Goal: Task Accomplishment & Management: Manage account settings

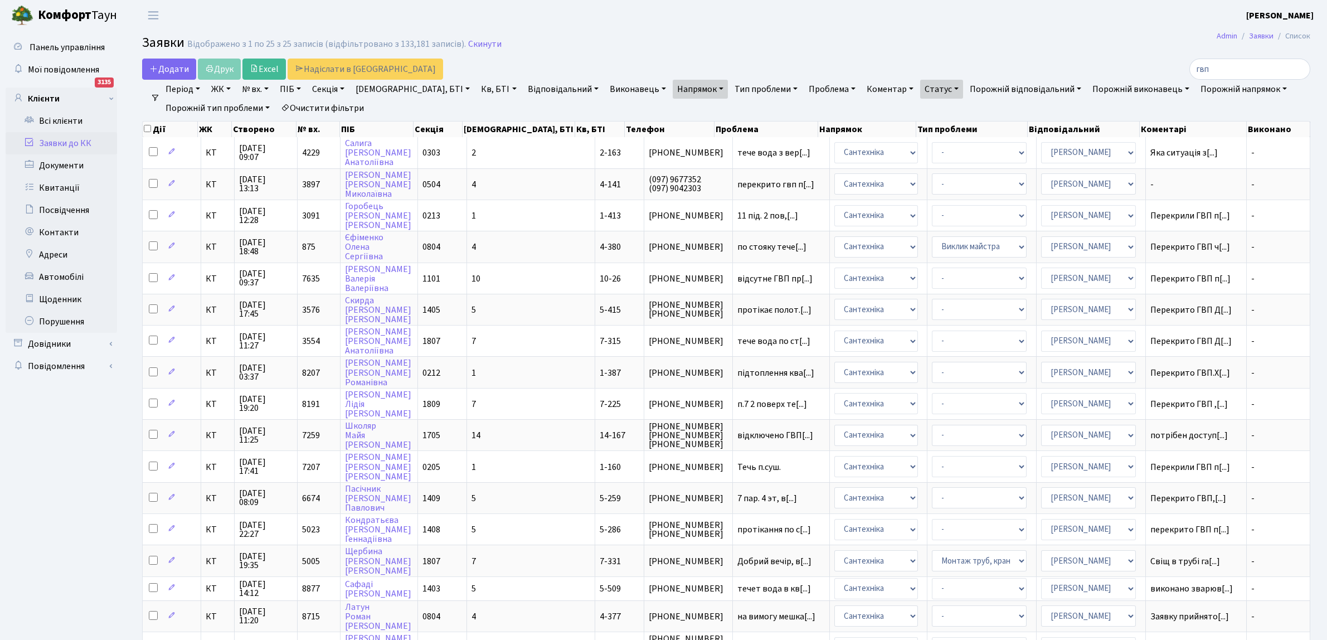
select select "100"
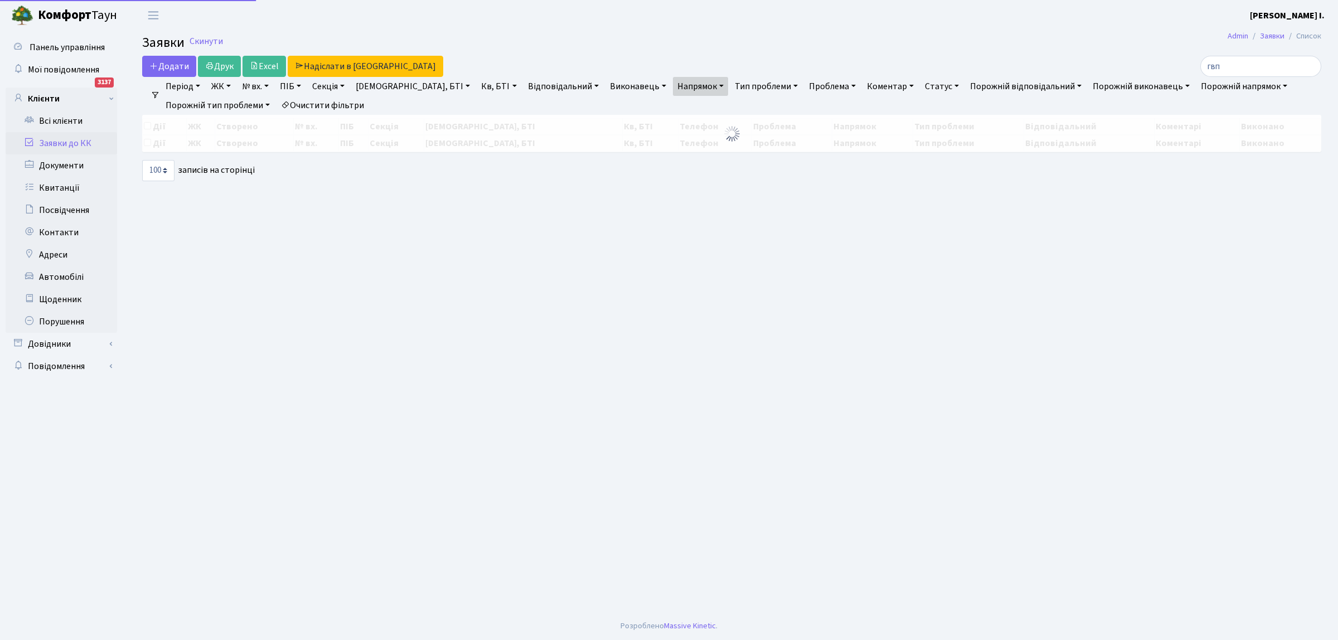
select select "100"
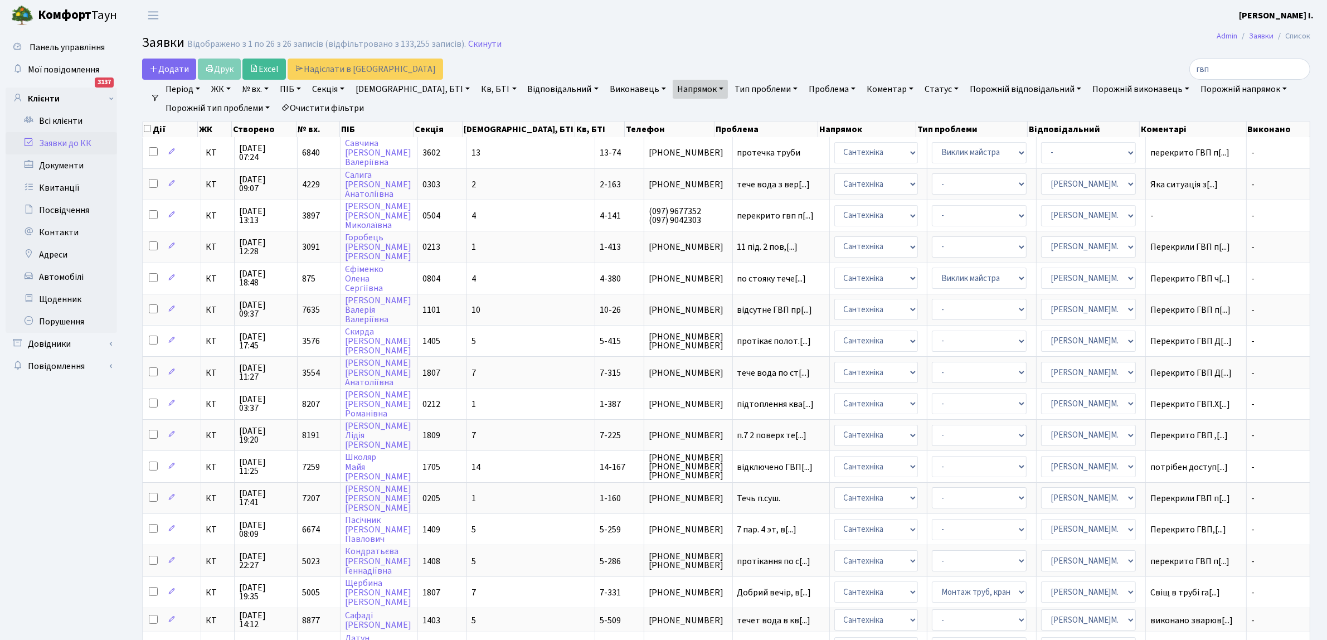
click at [313, 106] on link "Очистити фільтри" at bounding box center [322, 108] width 92 height 19
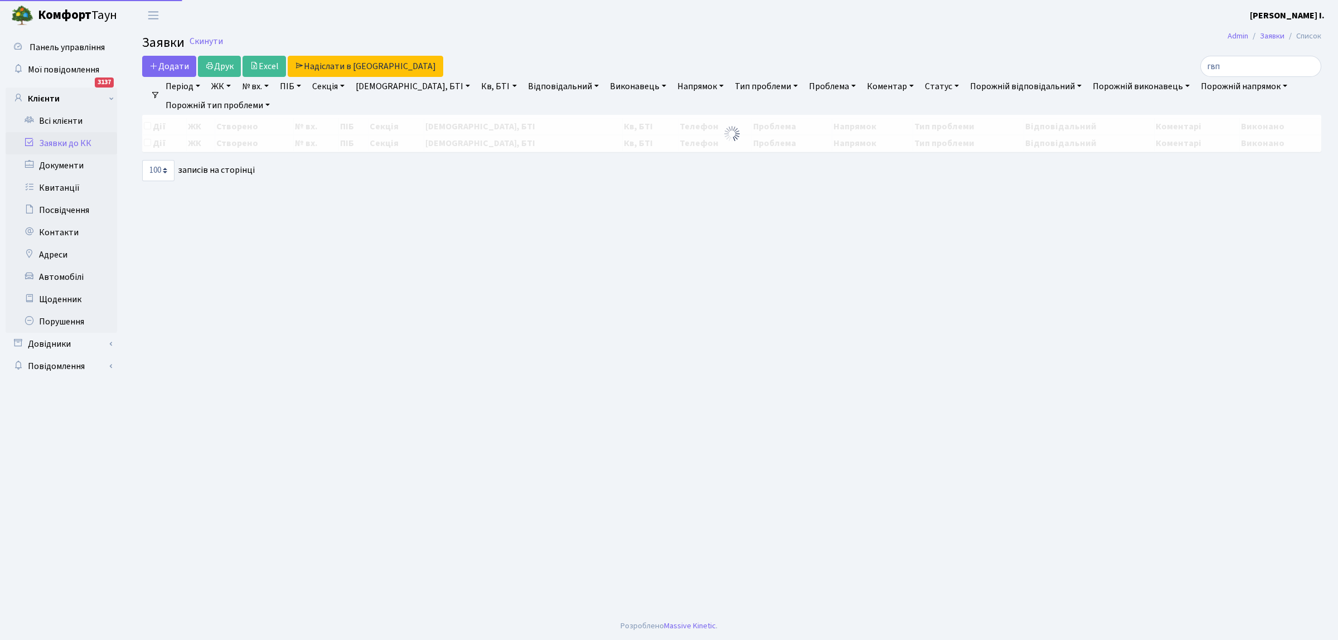
select select "100"
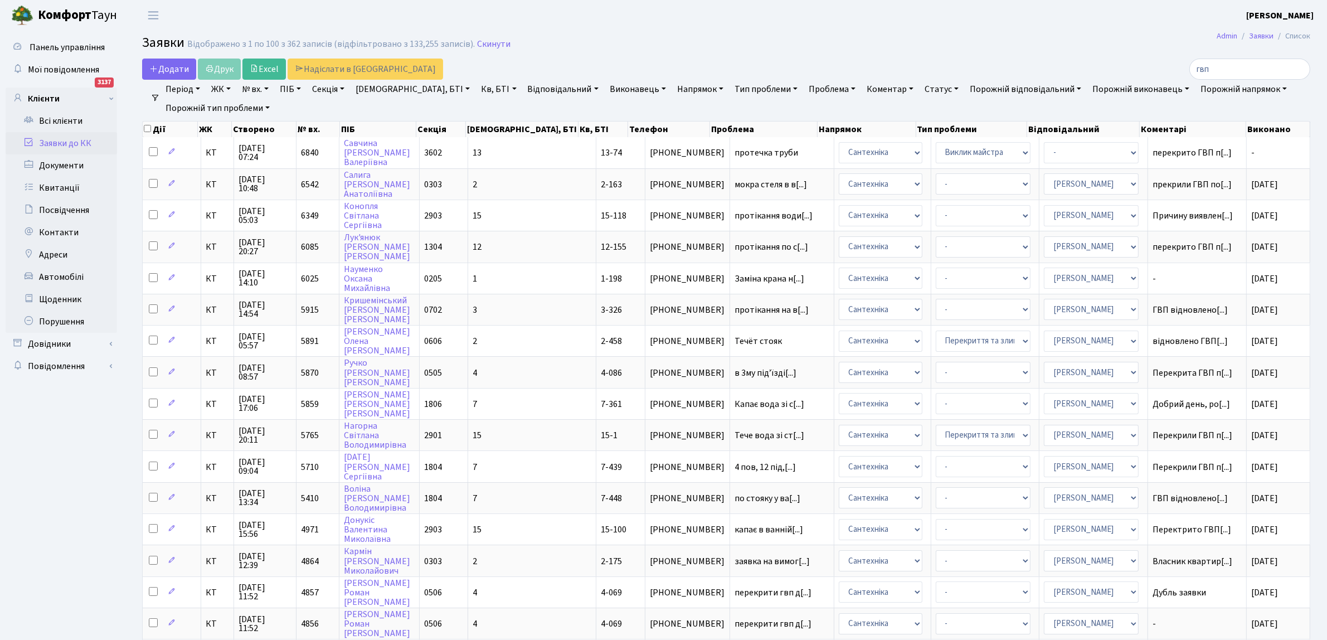
click at [256, 91] on link "№ вх." at bounding box center [255, 89] width 36 height 19
type input "6845"
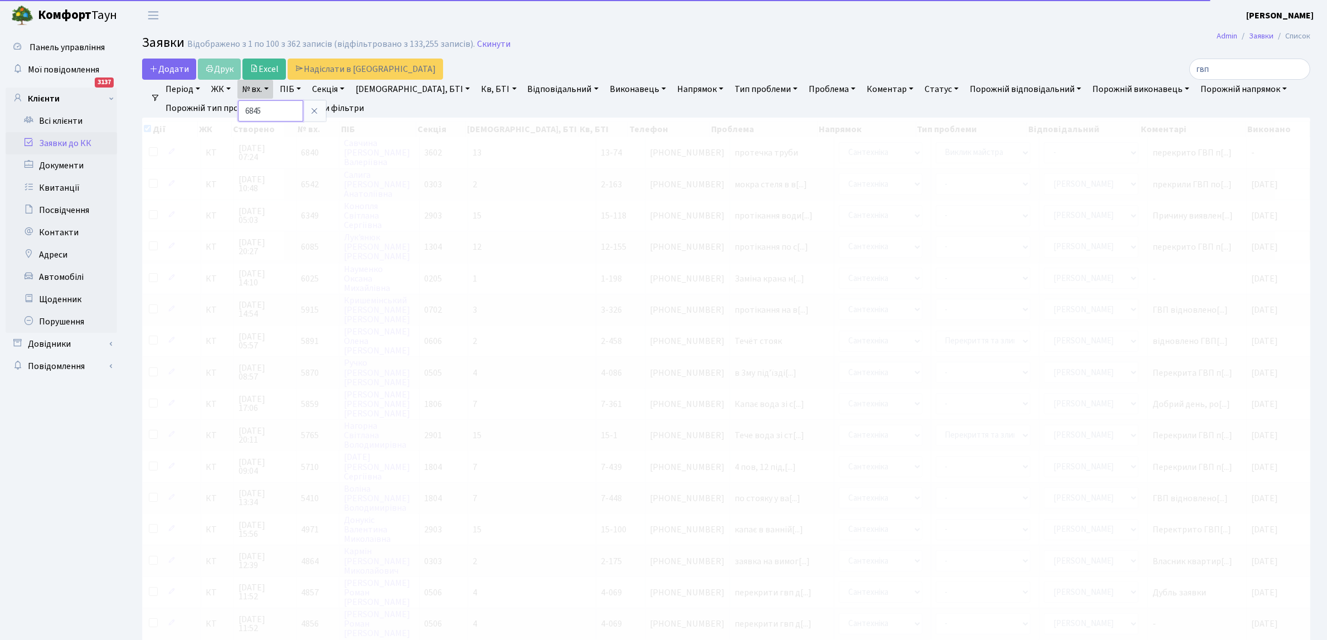
checkbox input "true"
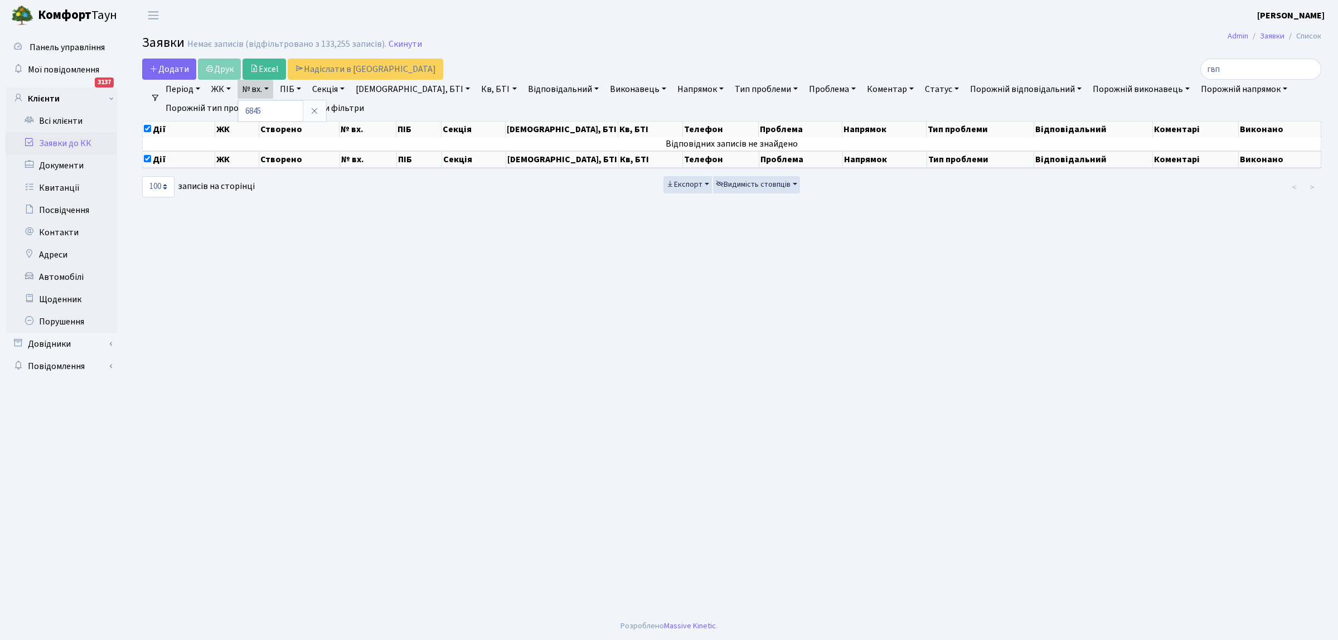
click at [373, 104] on ul "Період 11.08.2025 - 11.08.2025 ЖК КТ, вул. Регенераторна, 4 КТ2, просп. Соборно…" at bounding box center [736, 99] width 1152 height 38
click at [322, 107] on link "Очистити фільтри" at bounding box center [322, 108] width 92 height 19
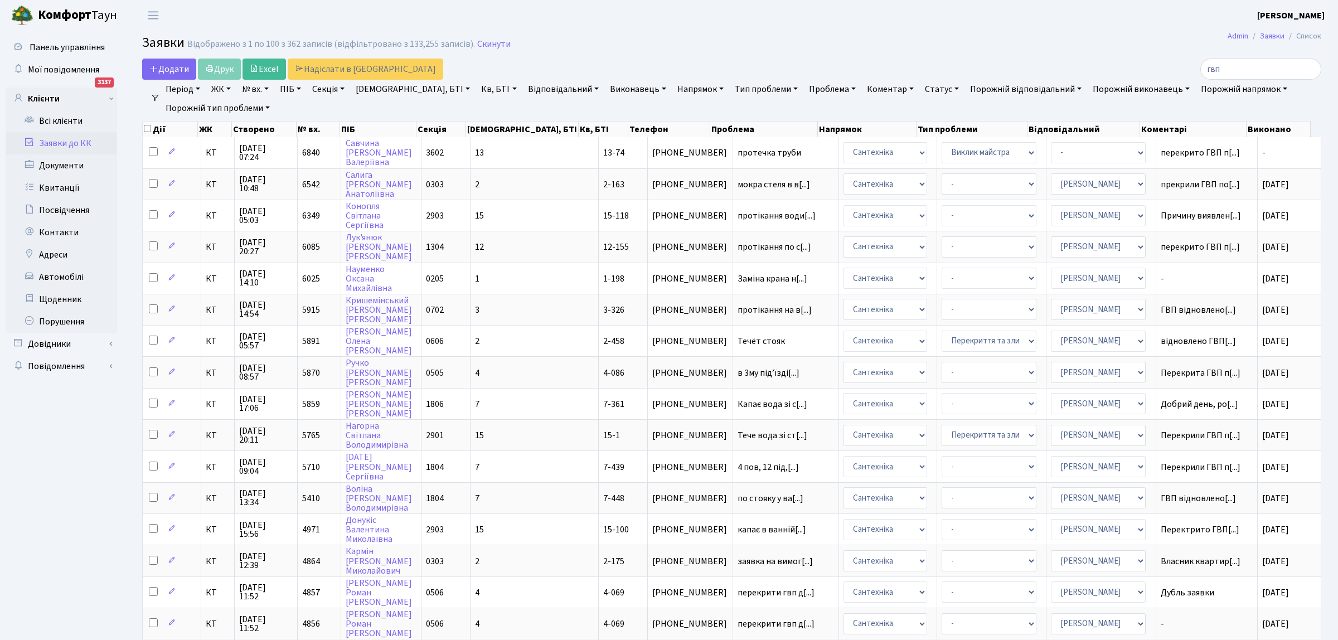
checkbox input "false"
